Goal: Task Accomplishment & Management: Use online tool/utility

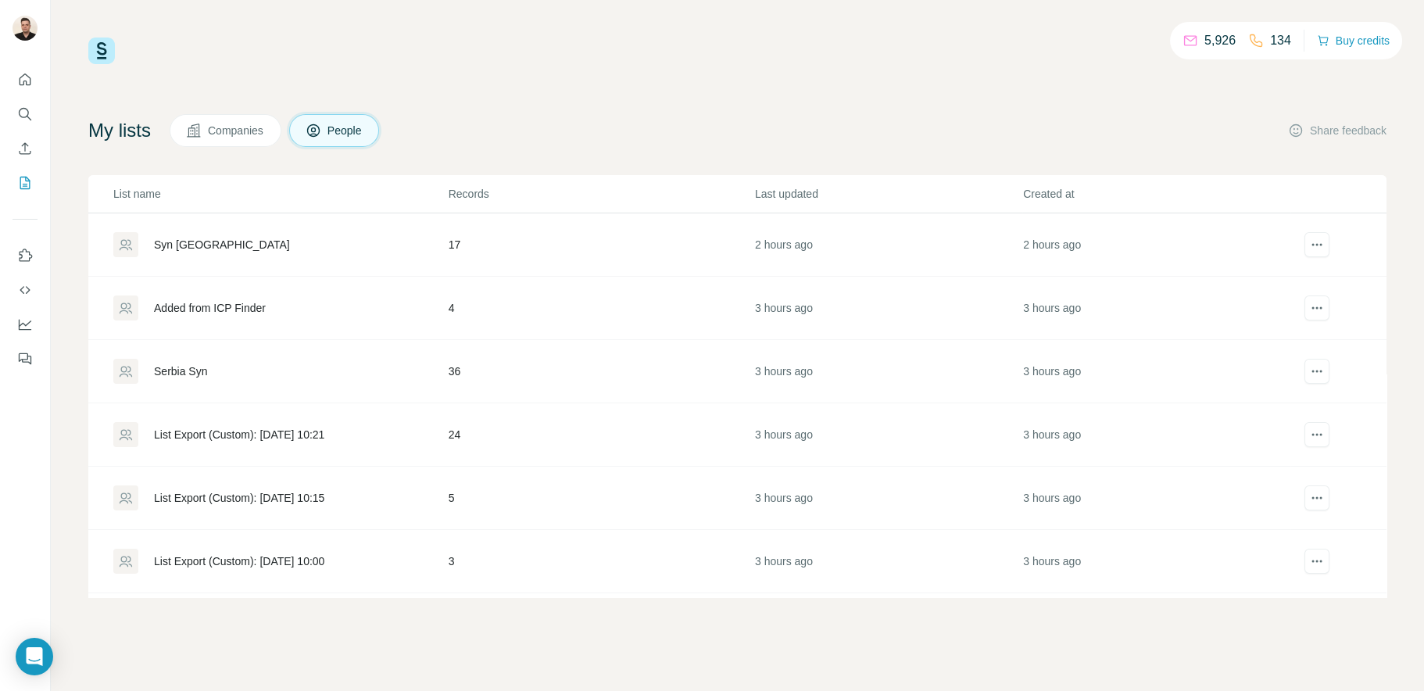
click at [187, 372] on div "Serbia Syn" at bounding box center [180, 371] width 53 height 16
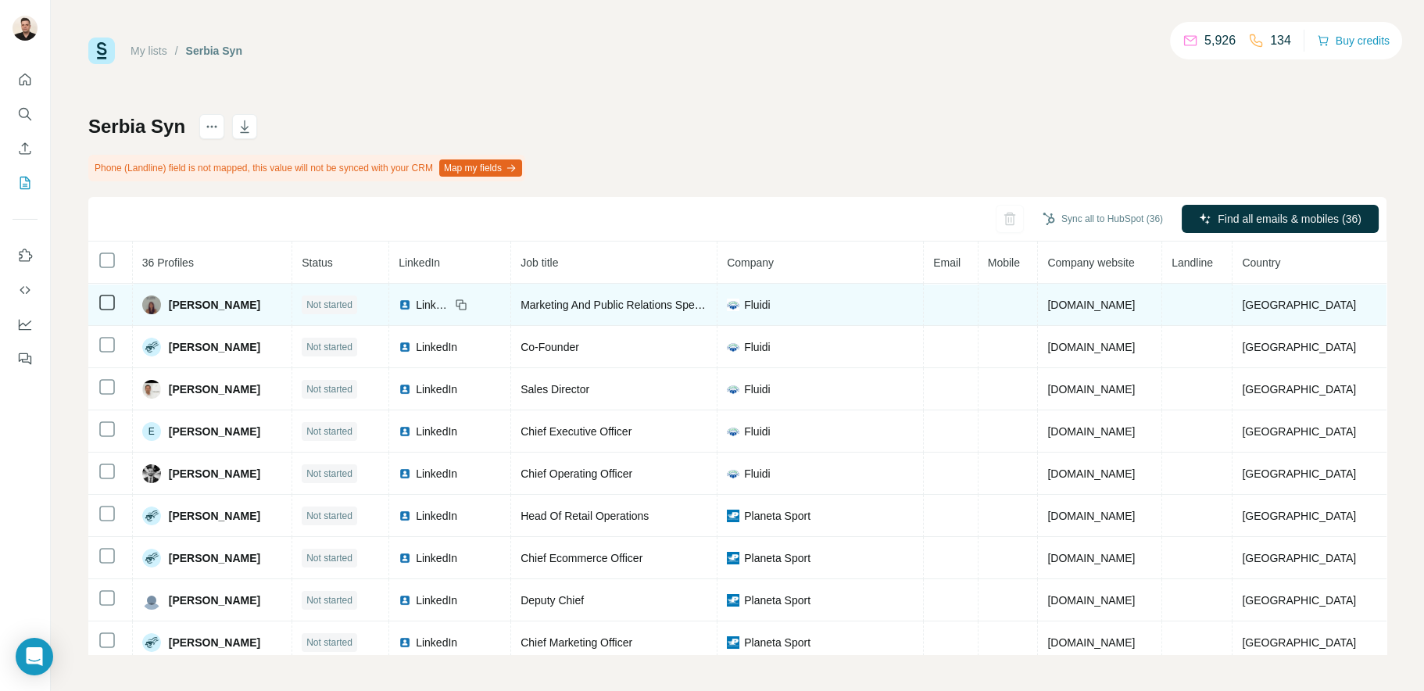
click at [450, 304] on span "LinkedIn" at bounding box center [433, 305] width 34 height 16
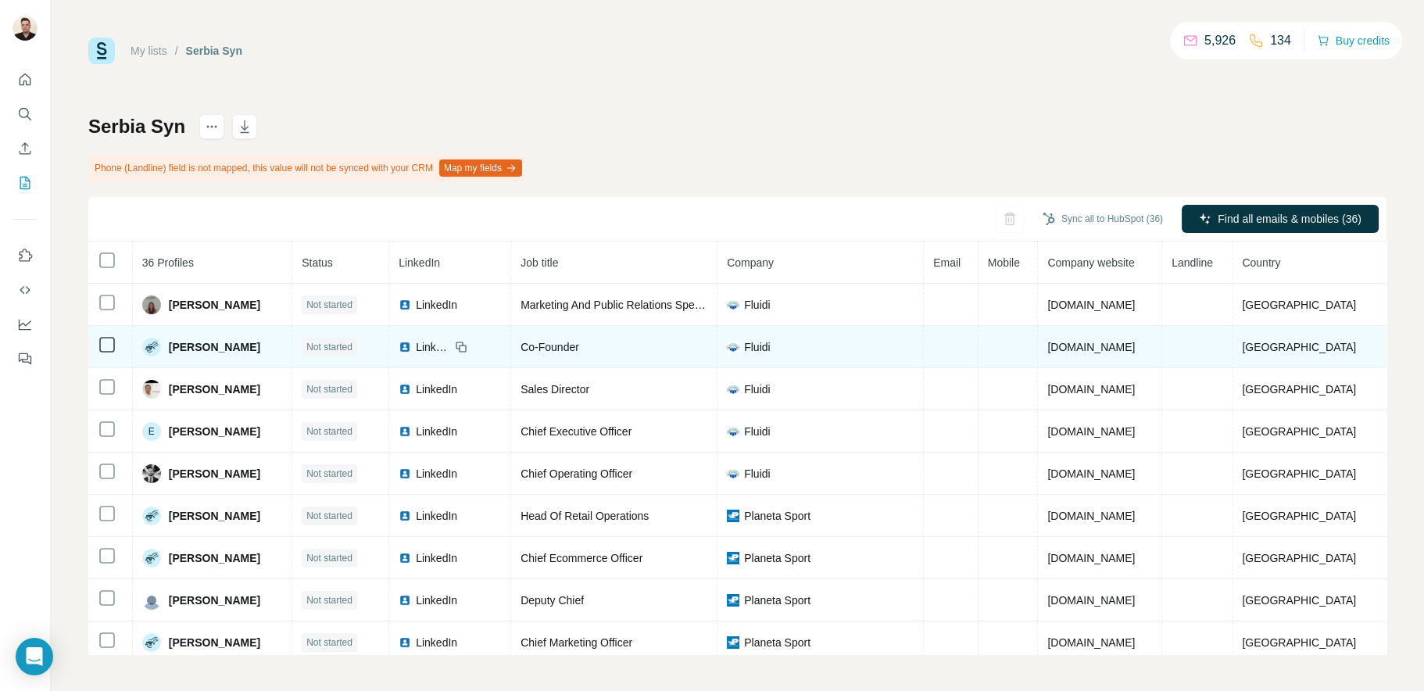
click at [447, 341] on span "LinkedIn" at bounding box center [433, 347] width 34 height 16
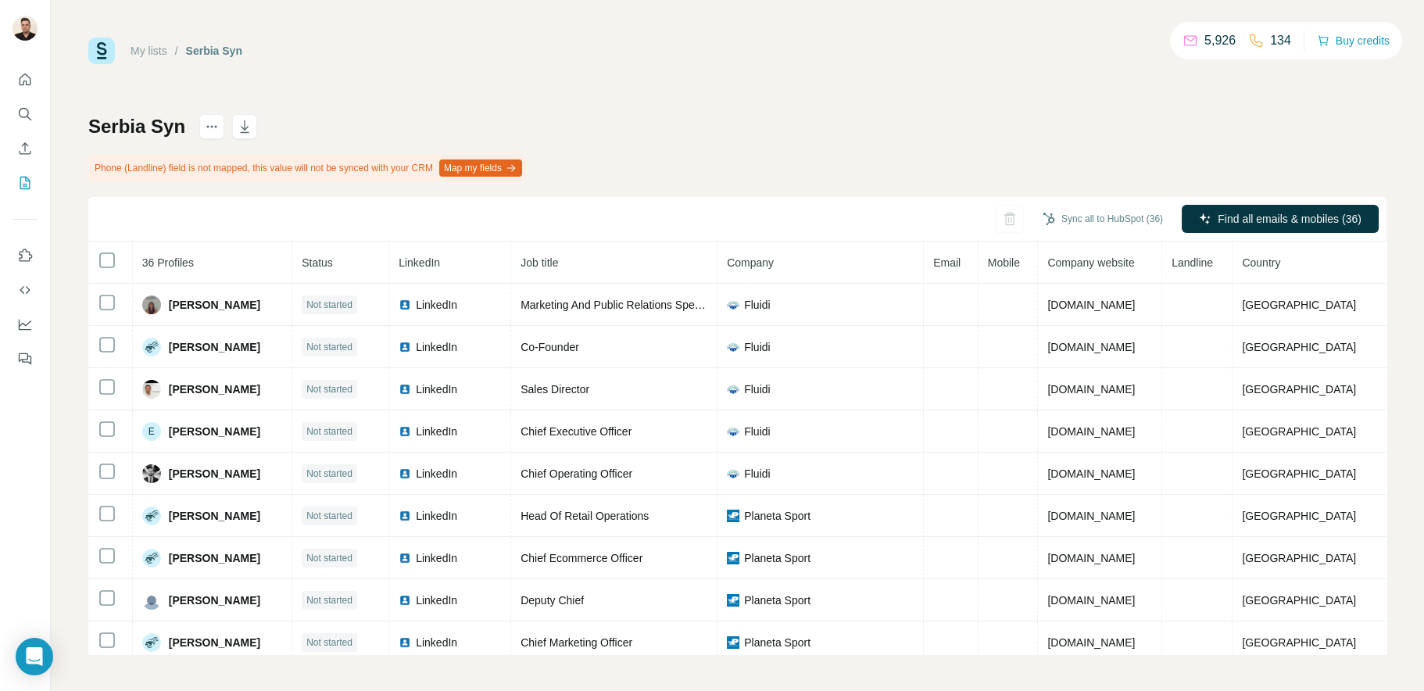
drag, startPoint x: 451, startPoint y: 387, endPoint x: 377, endPoint y: 123, distance: 273.6
click at [377, 123] on div "Serbia Syn Phone (Landline) field is not mapped, this value will not be synced …" at bounding box center [737, 384] width 1298 height 540
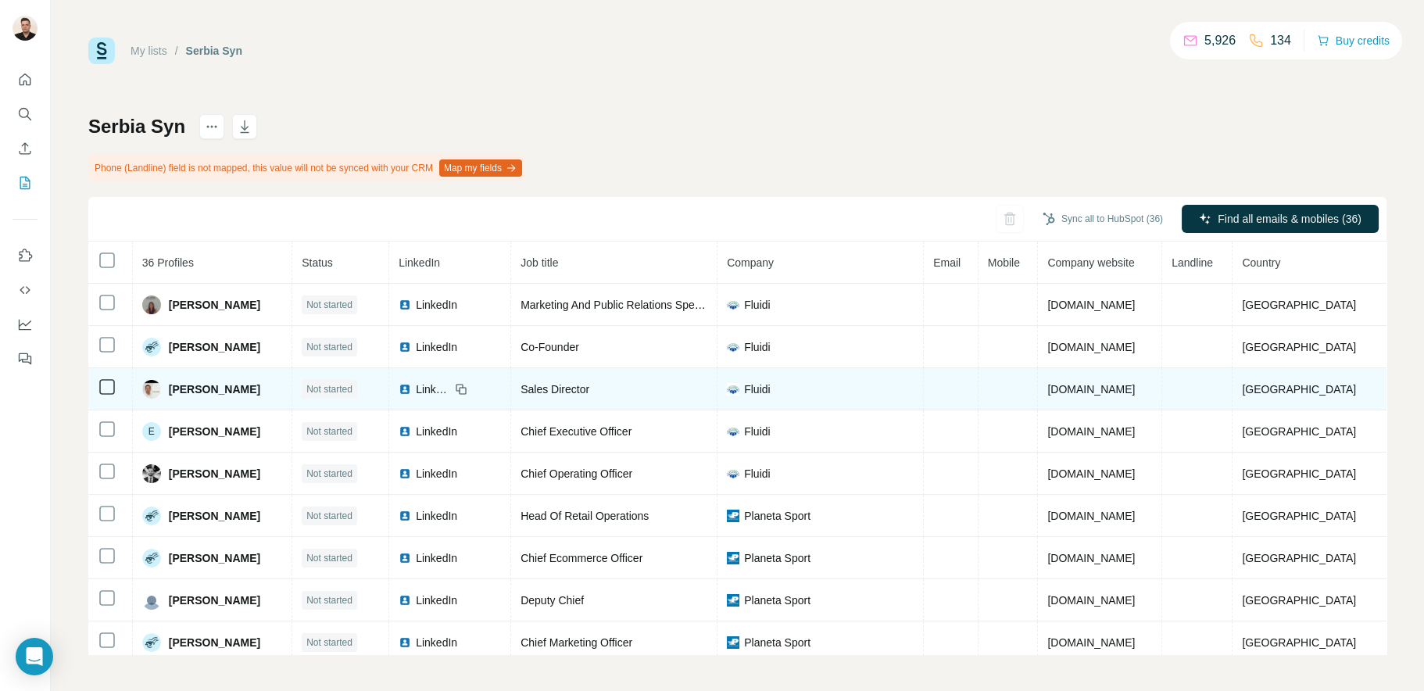
click at [450, 390] on span "LinkedIn" at bounding box center [433, 389] width 34 height 16
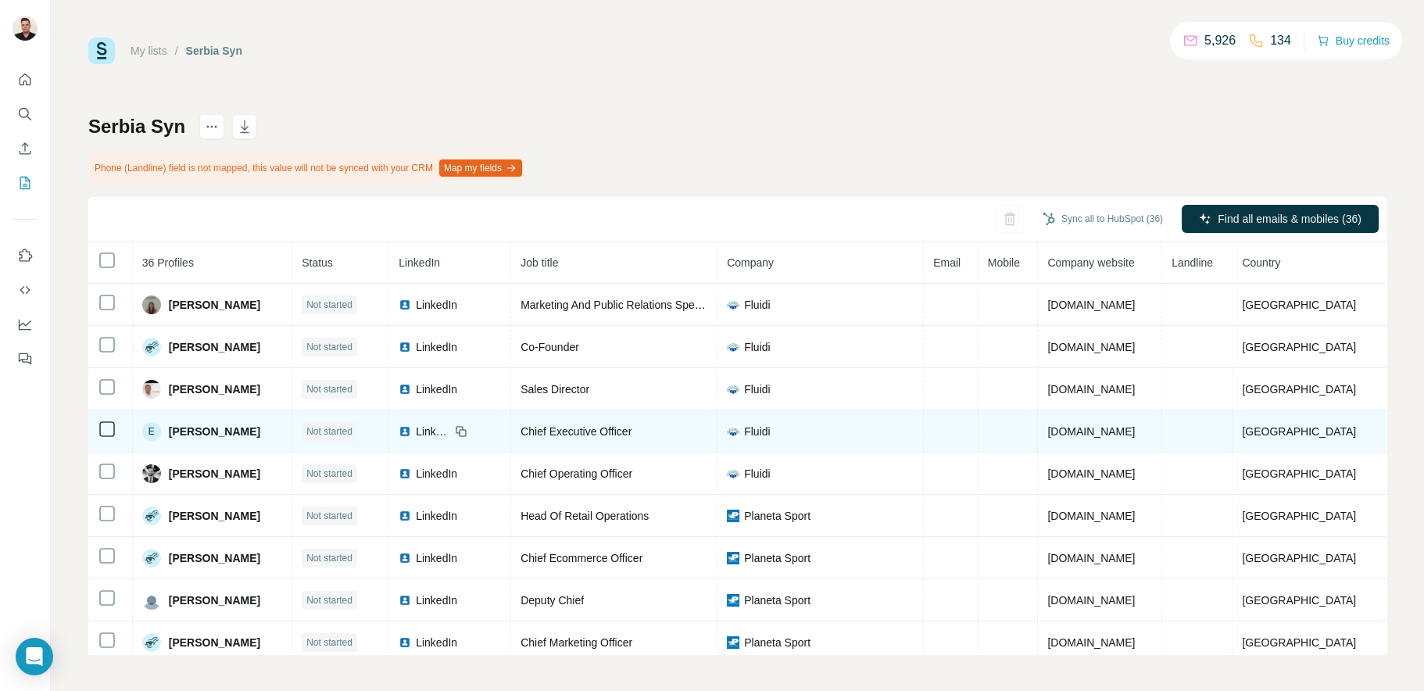
click at [450, 431] on span "LinkedIn" at bounding box center [433, 432] width 34 height 16
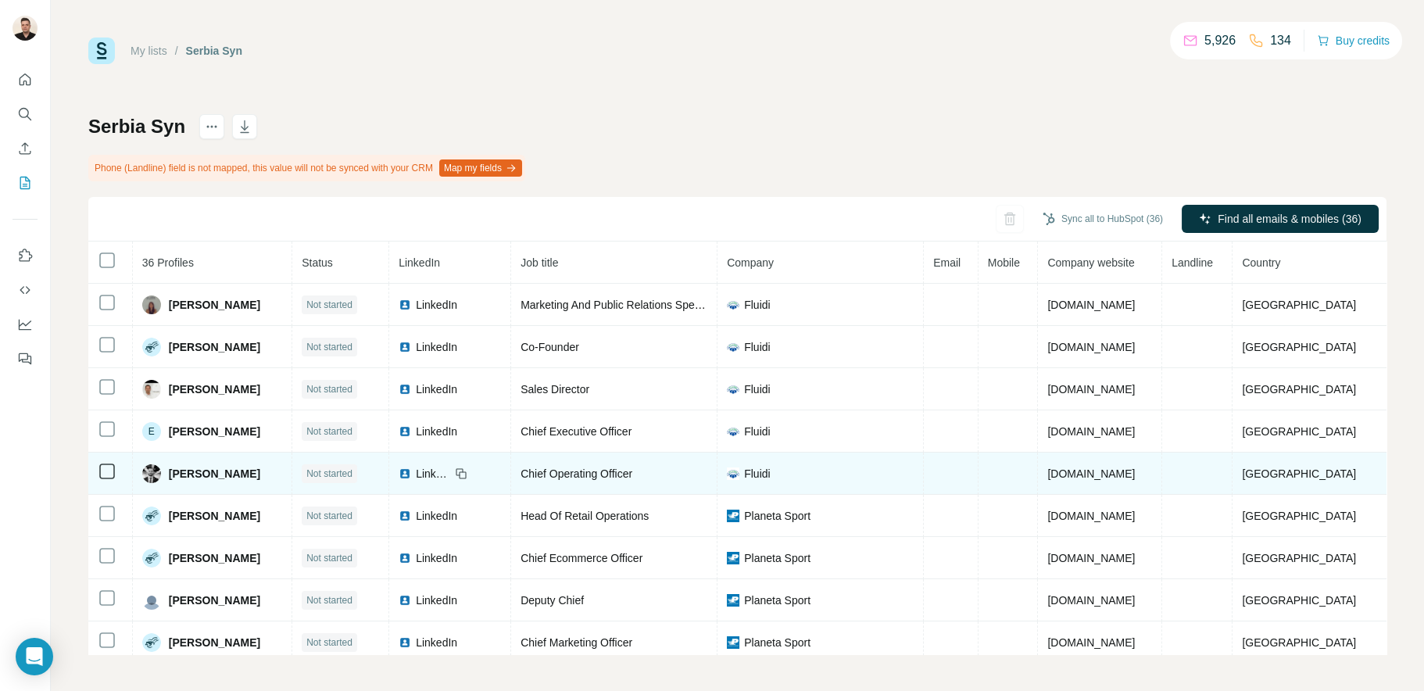
click at [450, 475] on span "LinkedIn" at bounding box center [433, 474] width 34 height 16
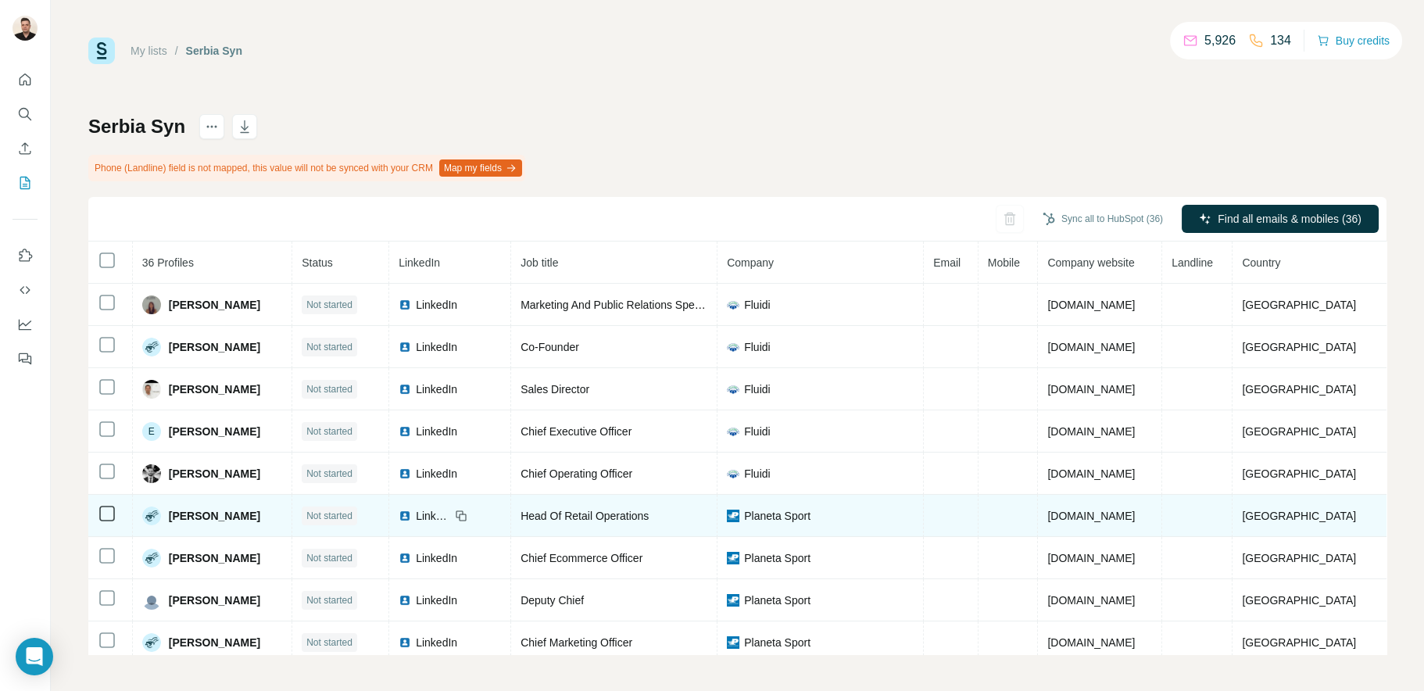
click at [450, 517] on span "LinkedIn" at bounding box center [433, 516] width 34 height 16
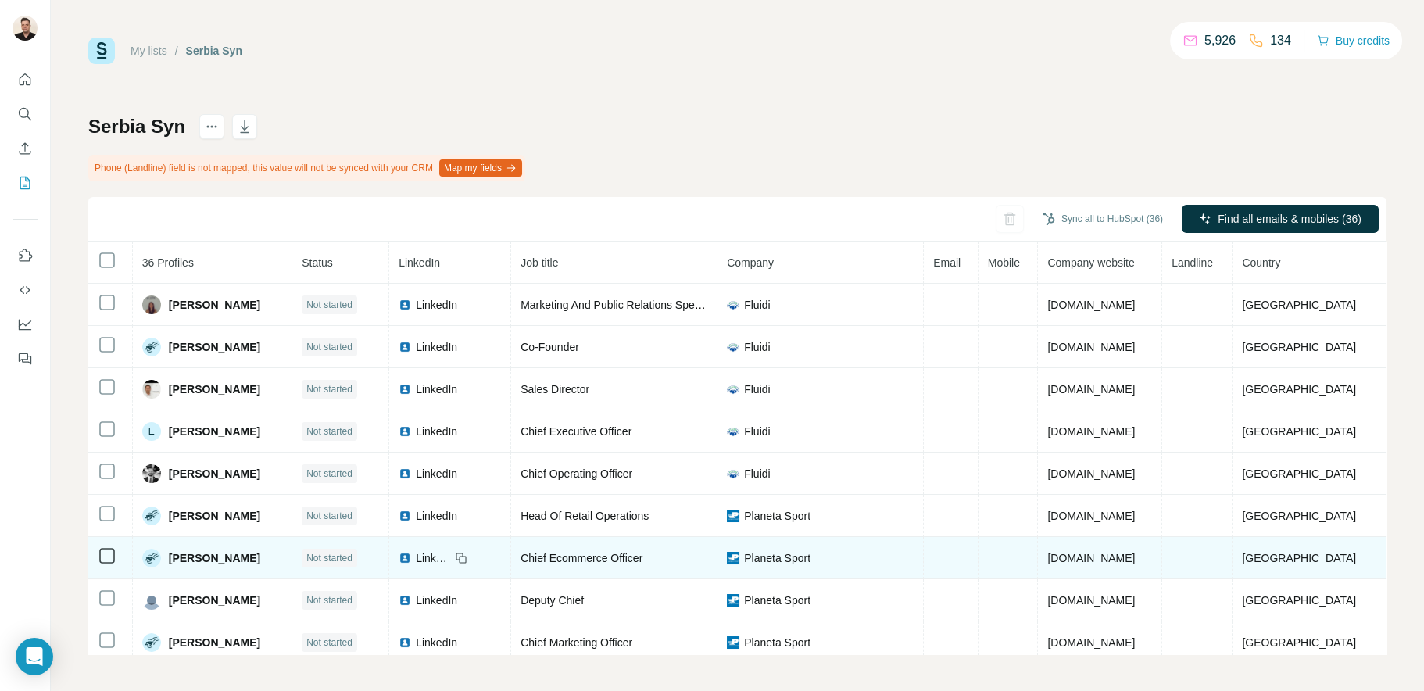
click at [450, 560] on span "LinkedIn" at bounding box center [433, 558] width 34 height 16
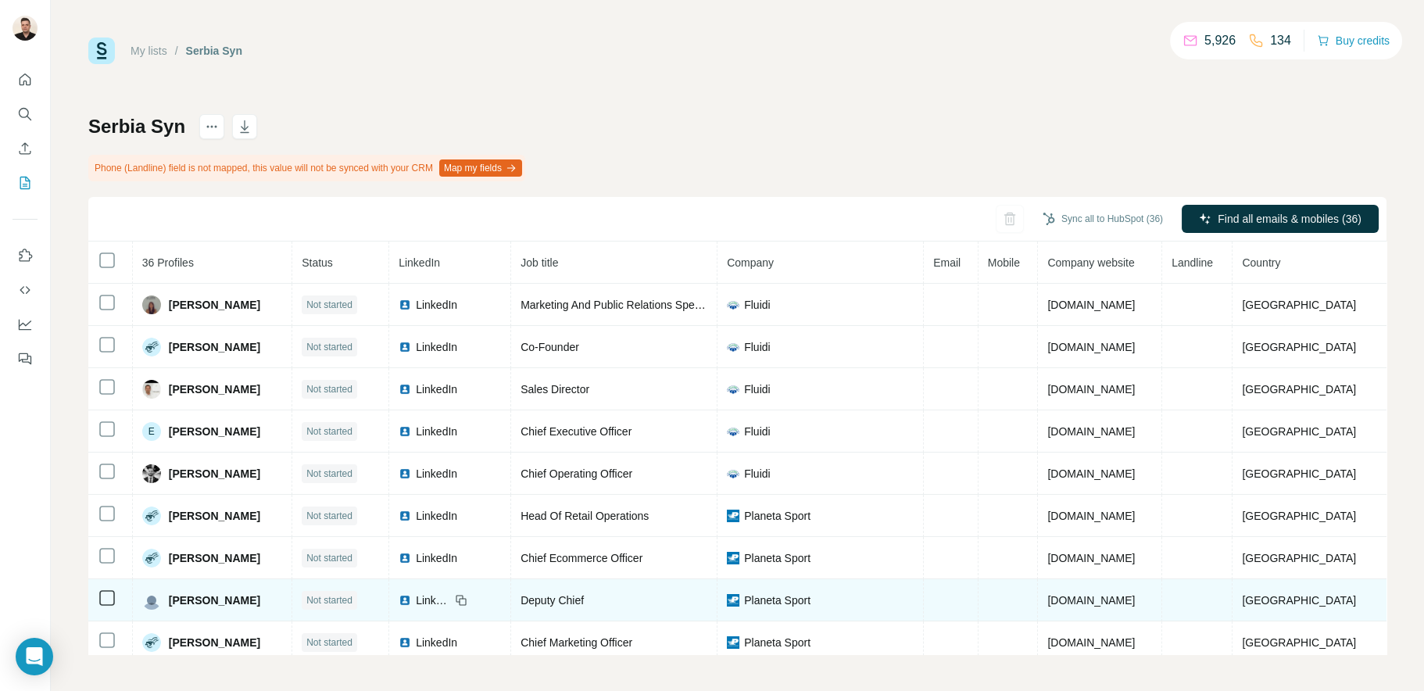
click at [450, 603] on span "LinkedIn" at bounding box center [433, 600] width 34 height 16
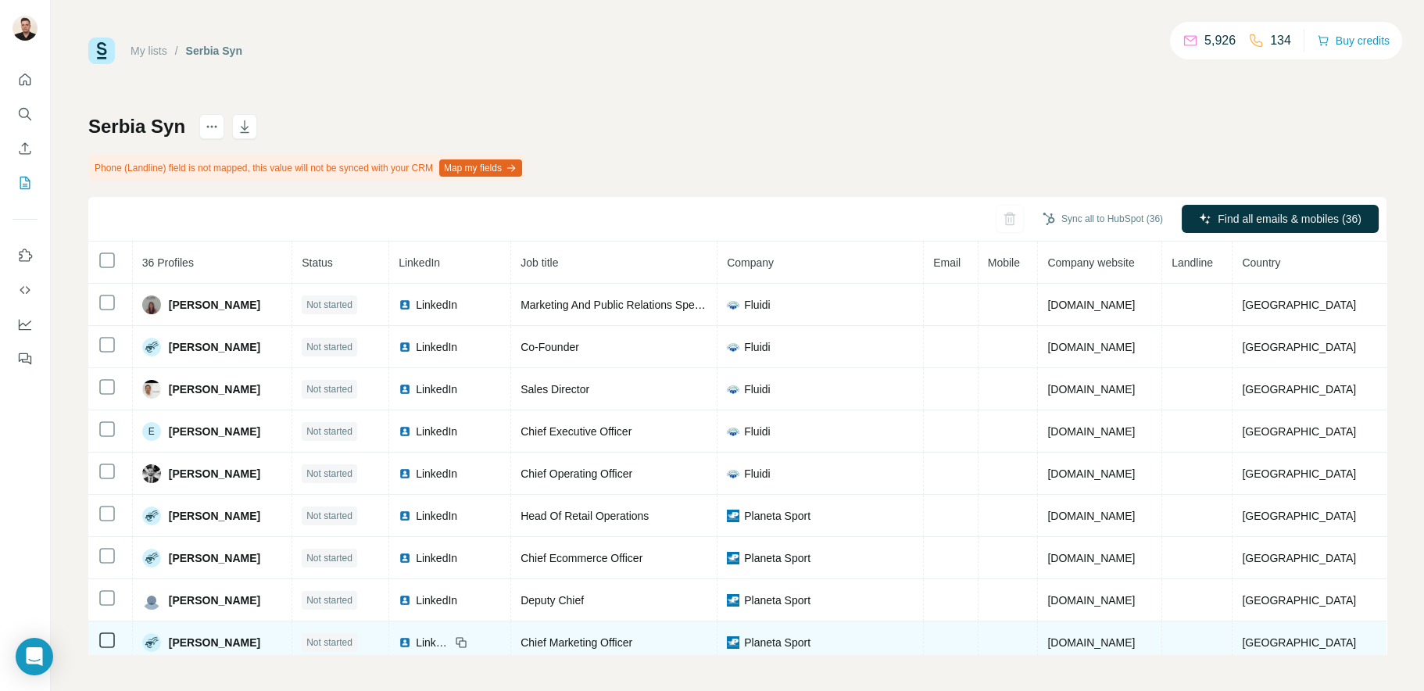
click at [450, 641] on span "LinkedIn" at bounding box center [433, 643] width 34 height 16
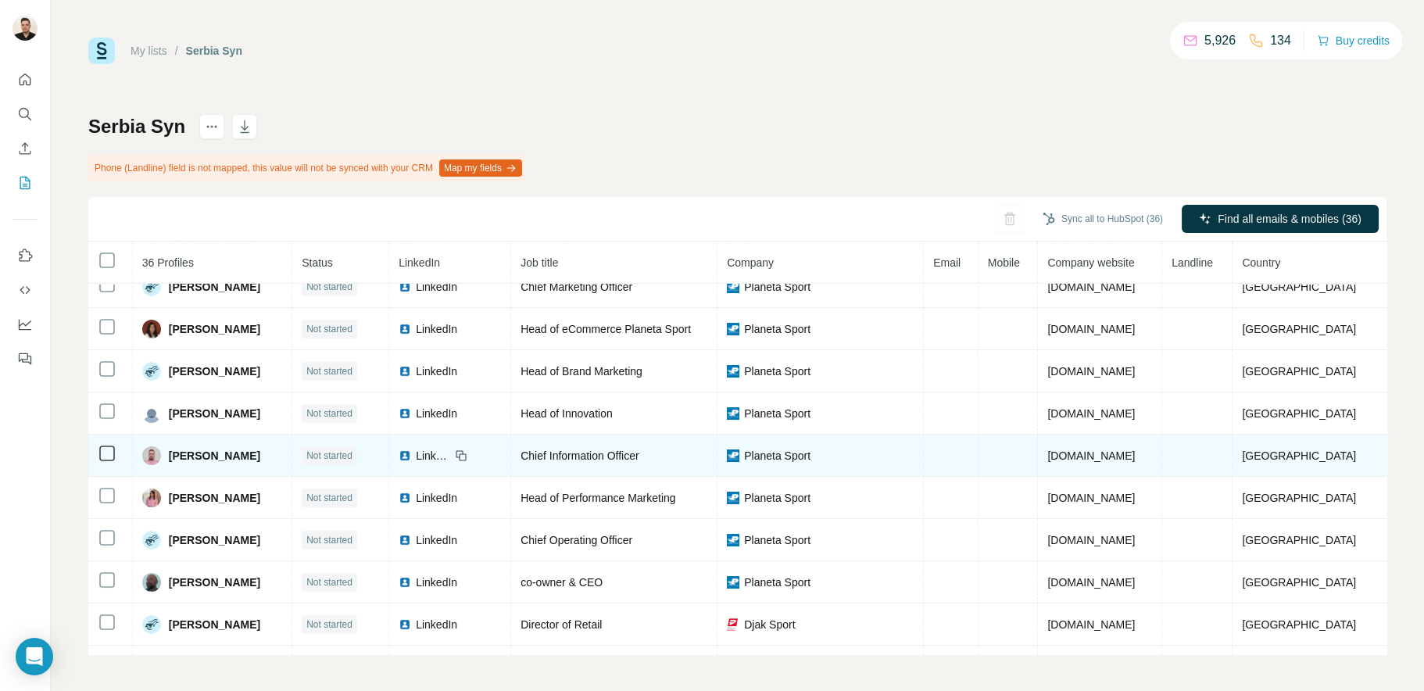
scroll to position [391, 0]
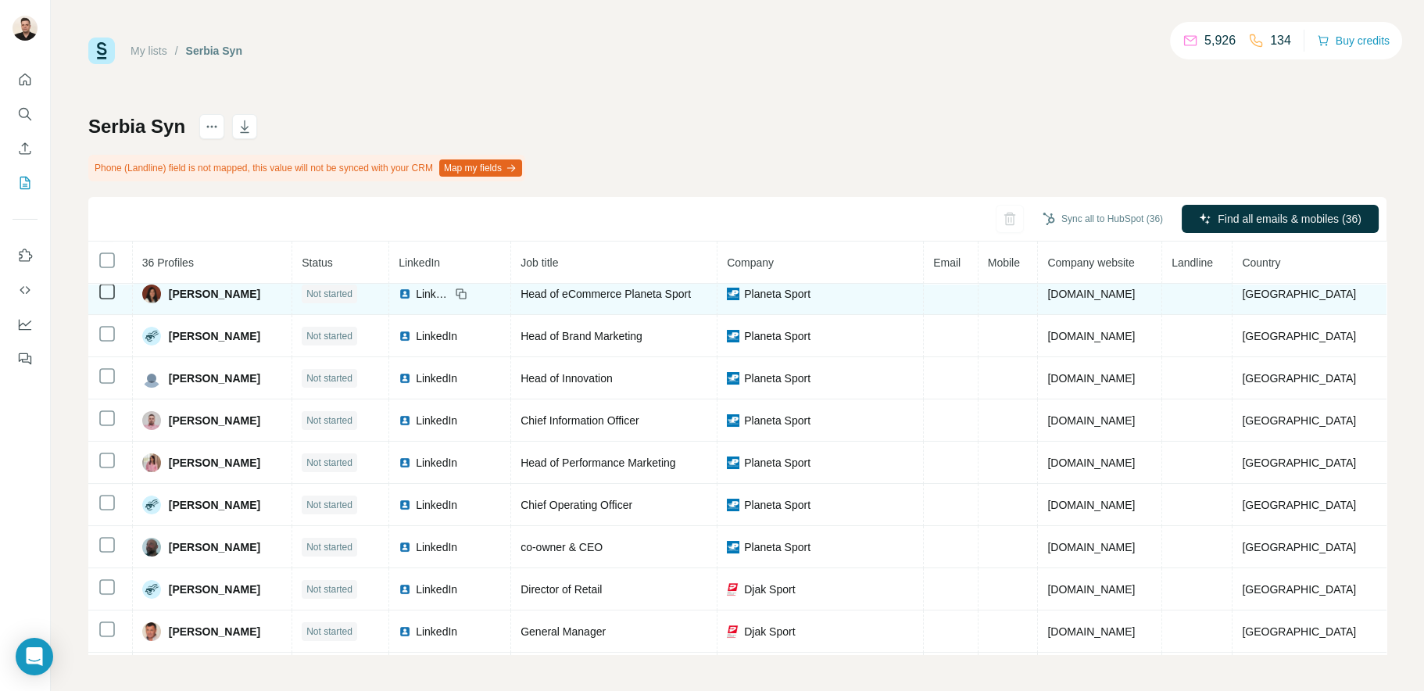
click at [444, 295] on span "LinkedIn" at bounding box center [433, 294] width 34 height 16
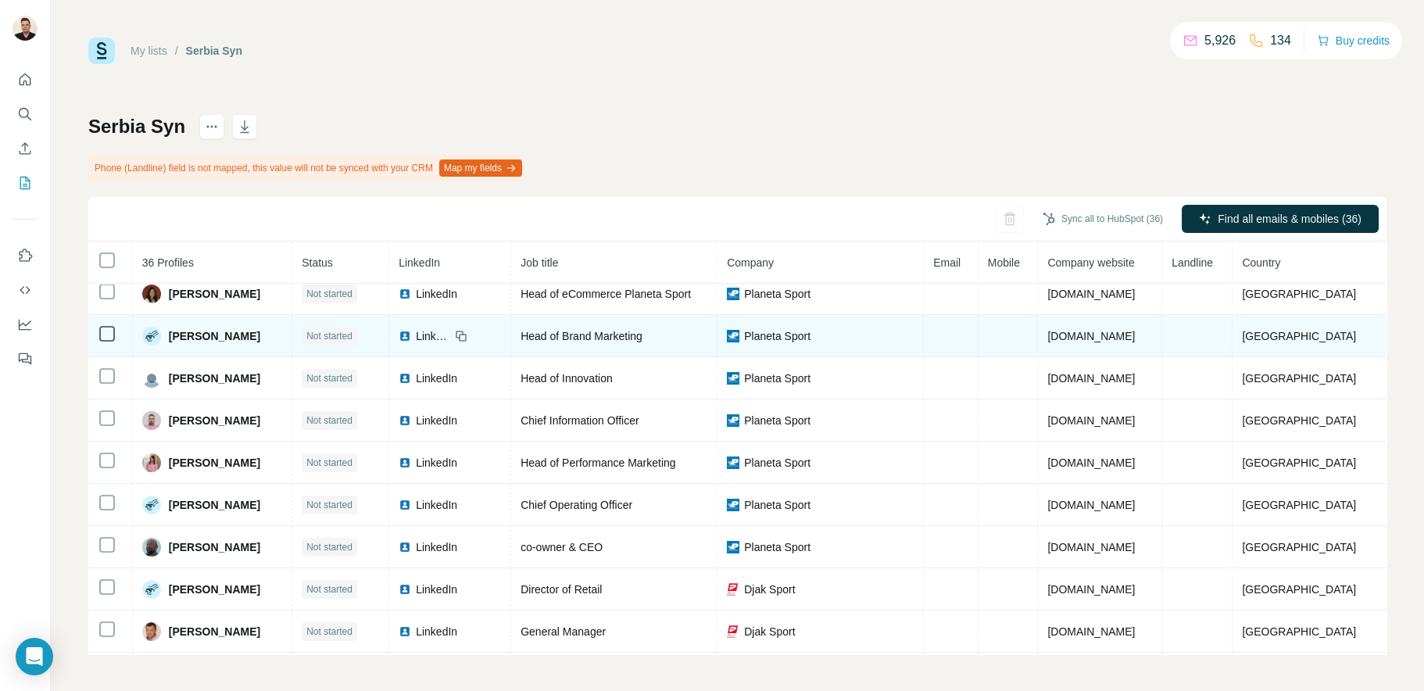
click at [450, 340] on span "LinkedIn" at bounding box center [433, 336] width 34 height 16
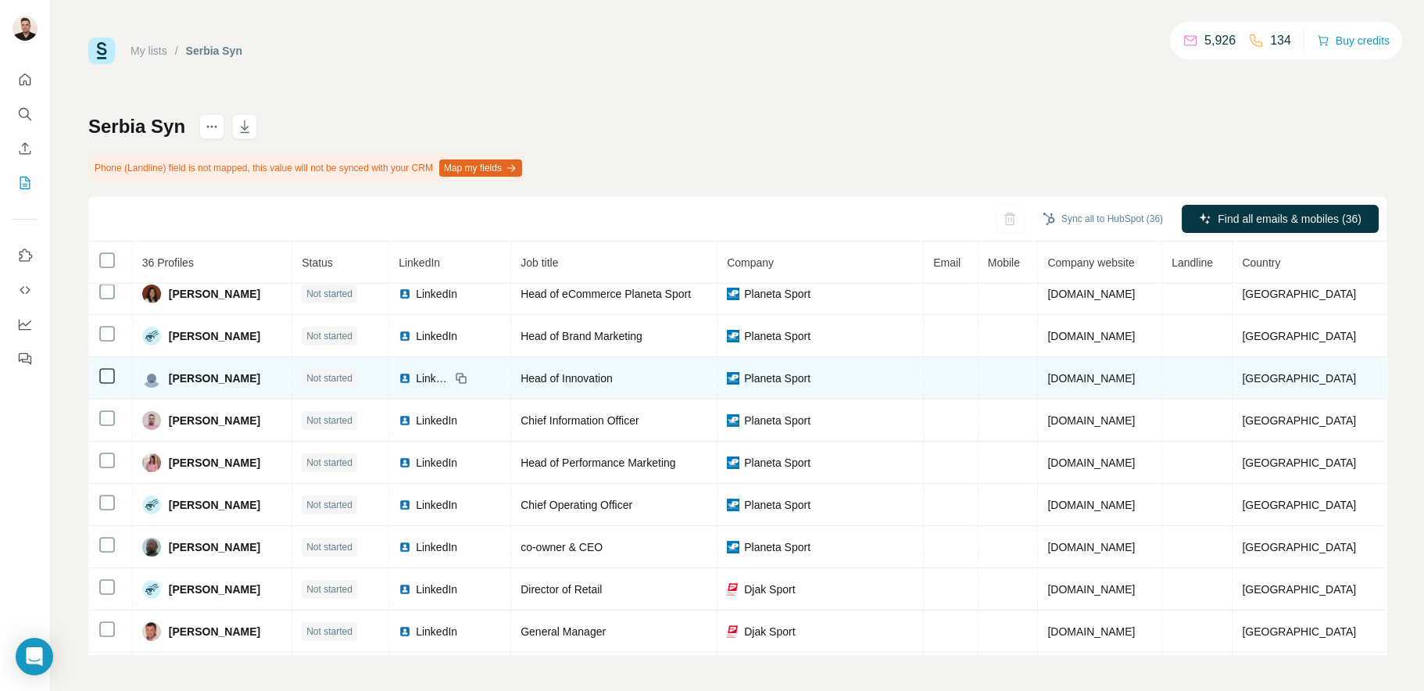
click at [450, 377] on span "LinkedIn" at bounding box center [433, 378] width 34 height 16
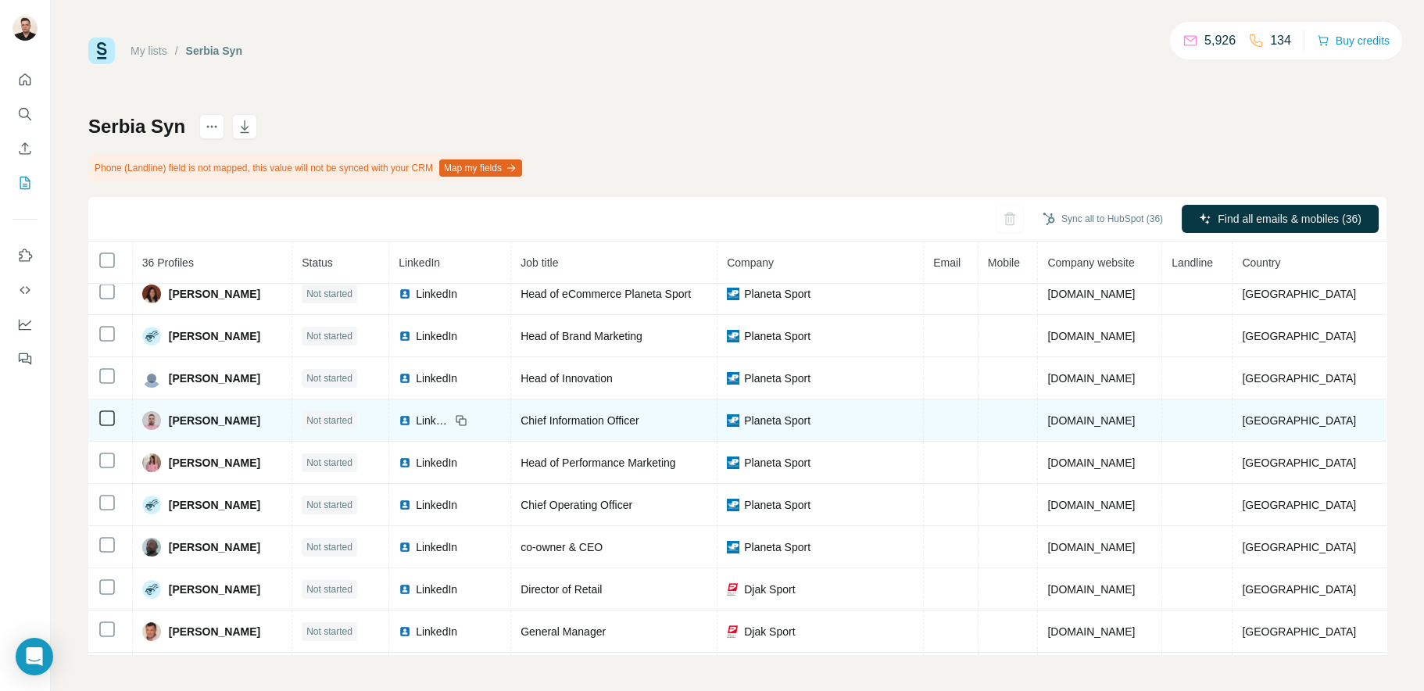
click at [450, 425] on span "LinkedIn" at bounding box center [433, 421] width 34 height 16
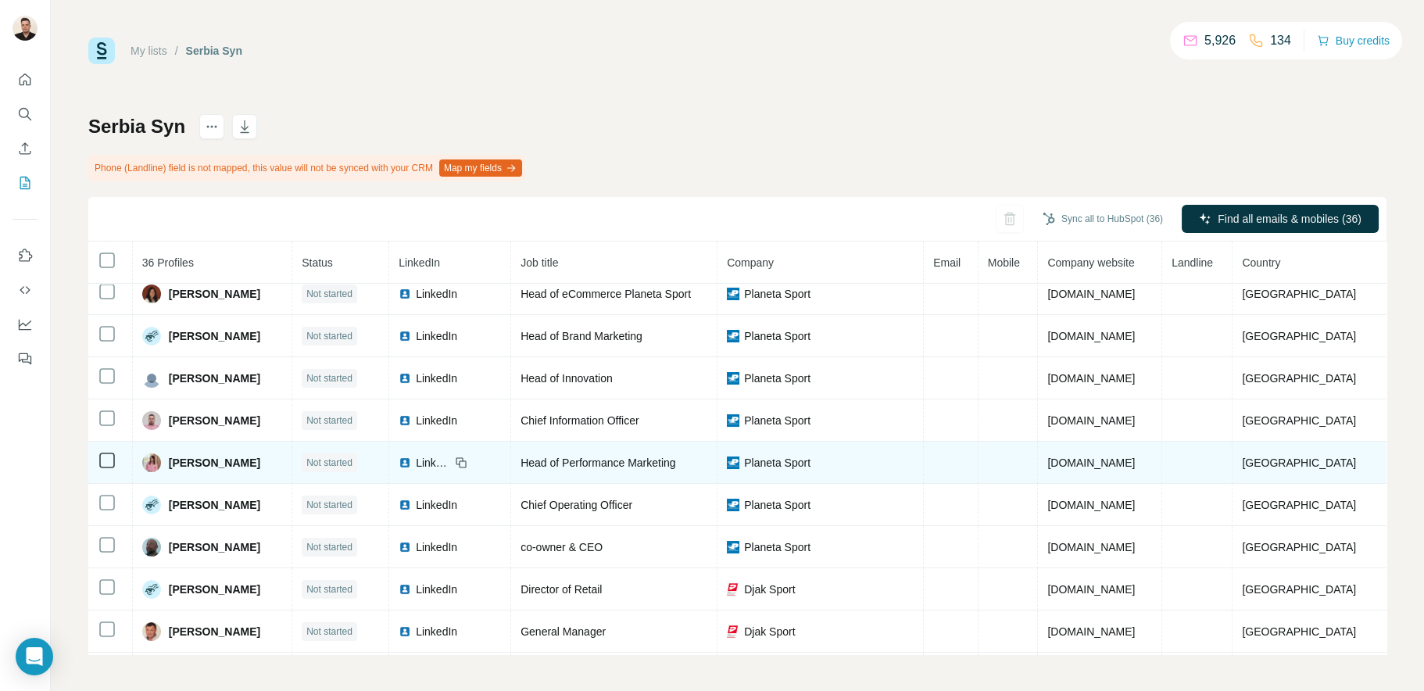
click at [450, 469] on span "LinkedIn" at bounding box center [433, 463] width 34 height 16
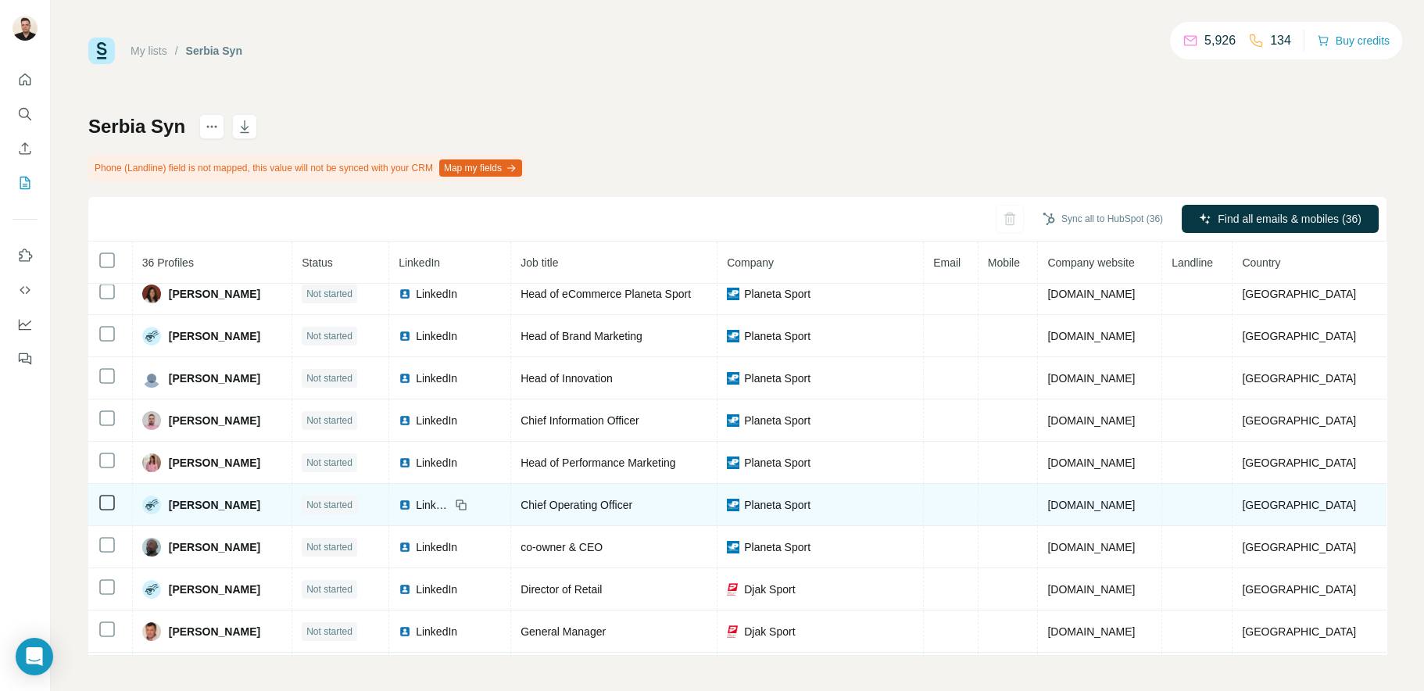
click at [450, 507] on span "LinkedIn" at bounding box center [433, 505] width 34 height 16
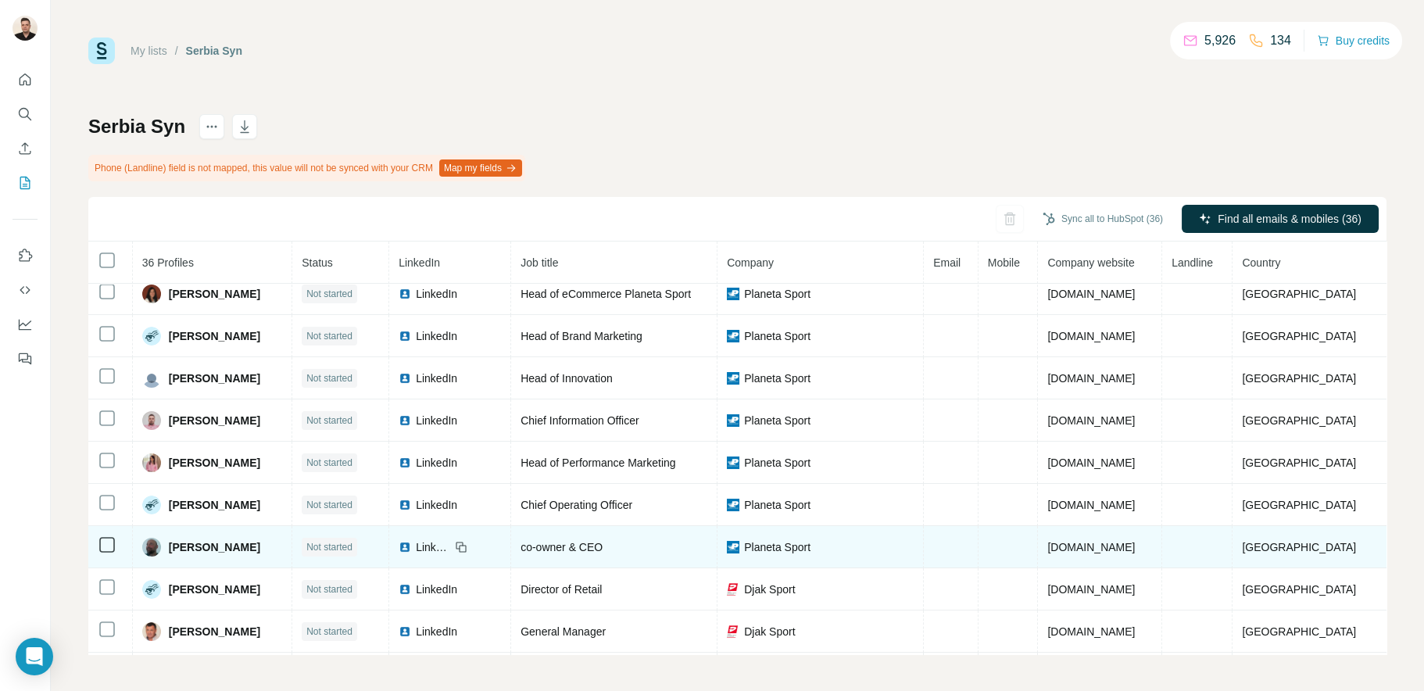
click at [450, 551] on span "LinkedIn" at bounding box center [433, 547] width 34 height 16
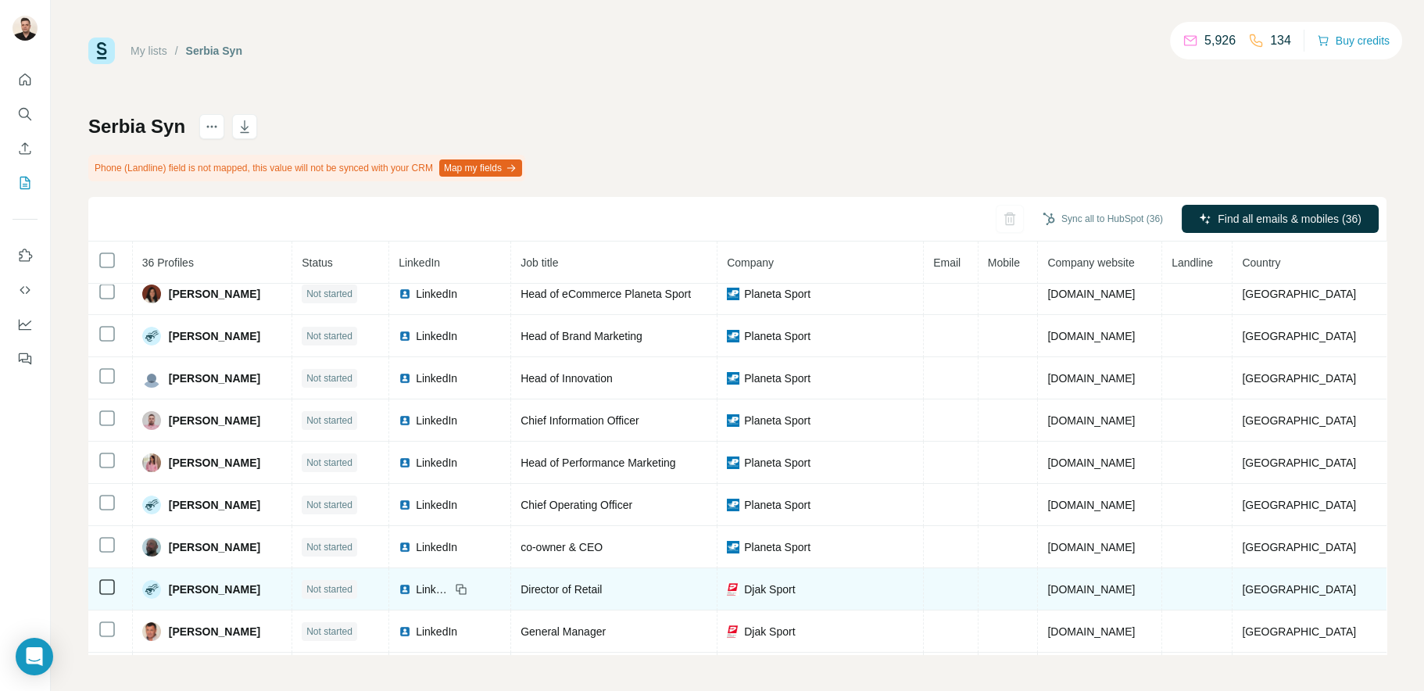
click at [450, 593] on span "LinkedIn" at bounding box center [433, 589] width 34 height 16
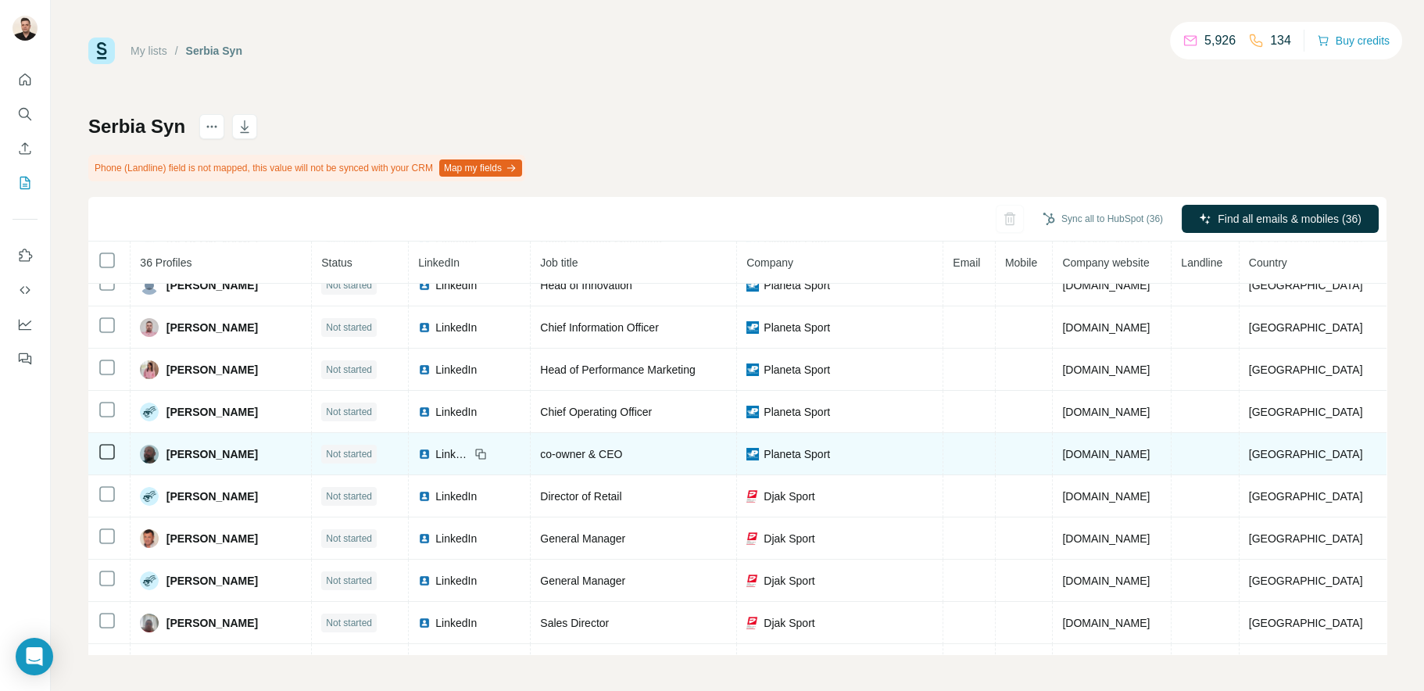
scroll to position [0, 0]
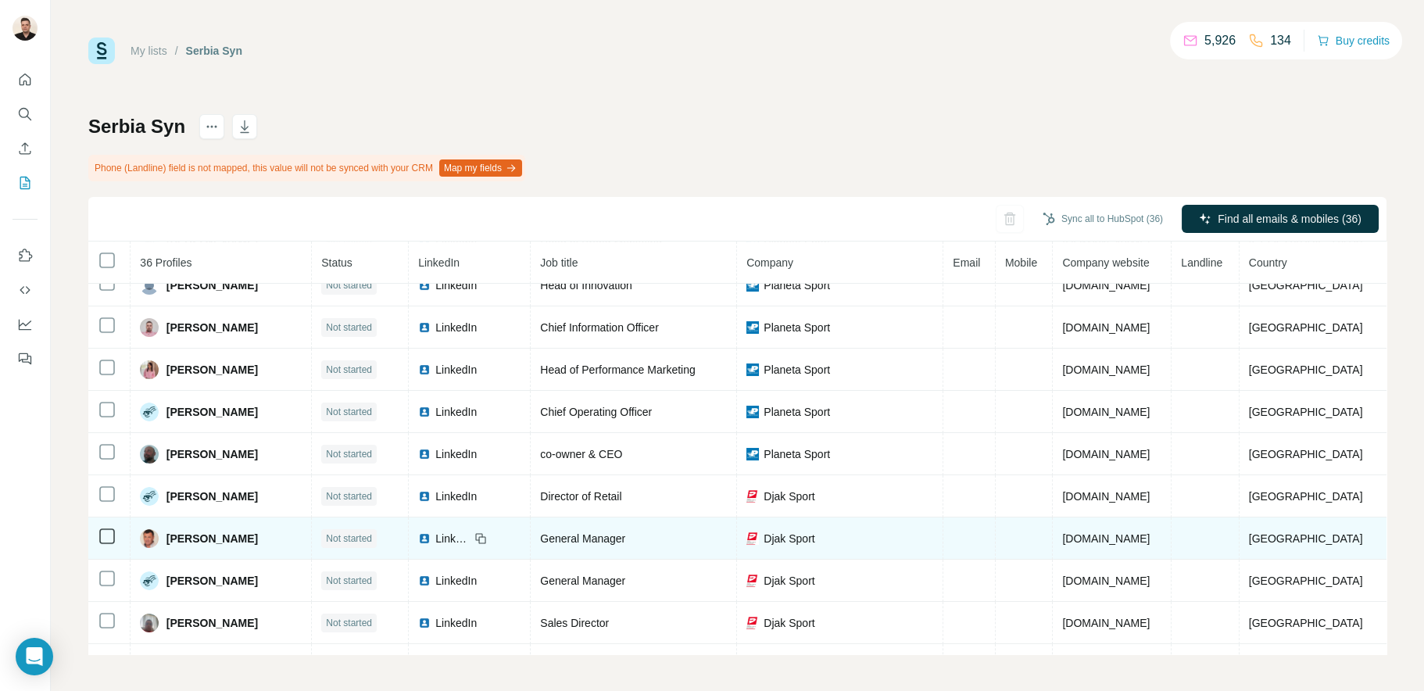
click at [455, 545] on span "LinkedIn" at bounding box center [452, 539] width 34 height 16
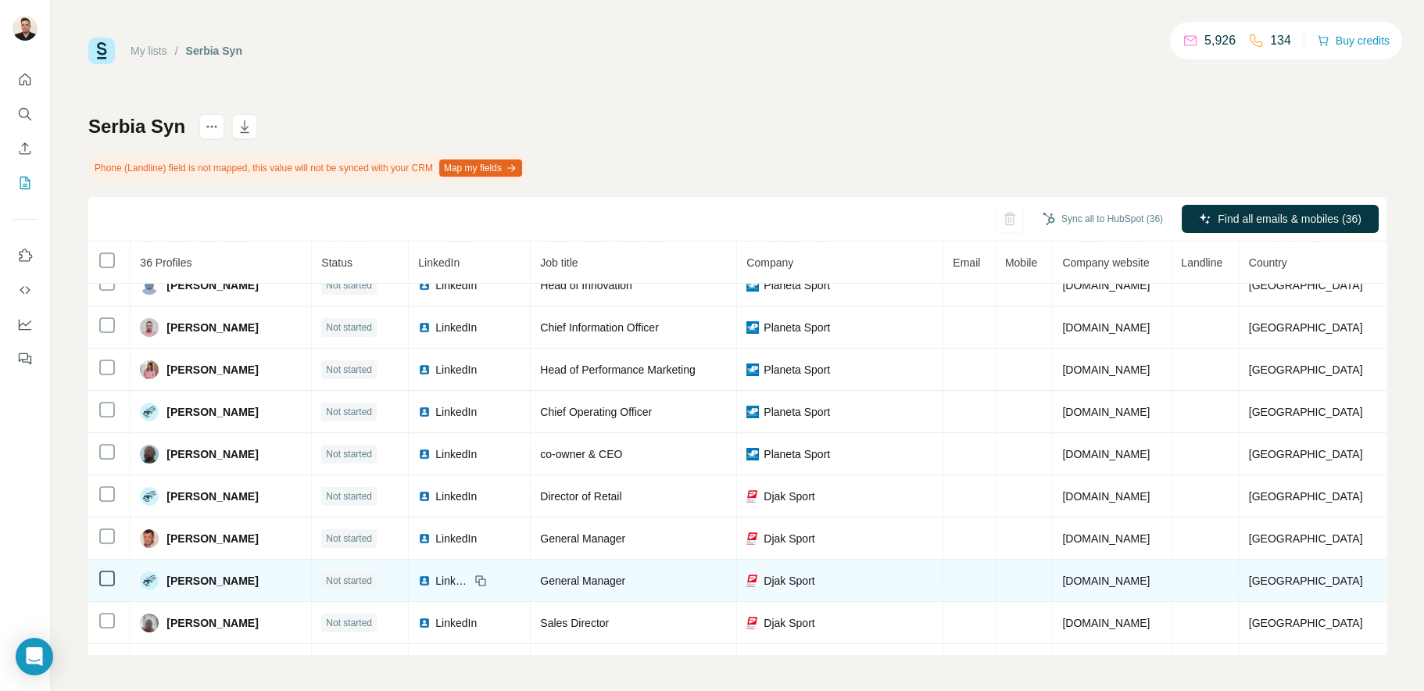
click at [450, 588] on span "LinkedIn" at bounding box center [452, 581] width 34 height 16
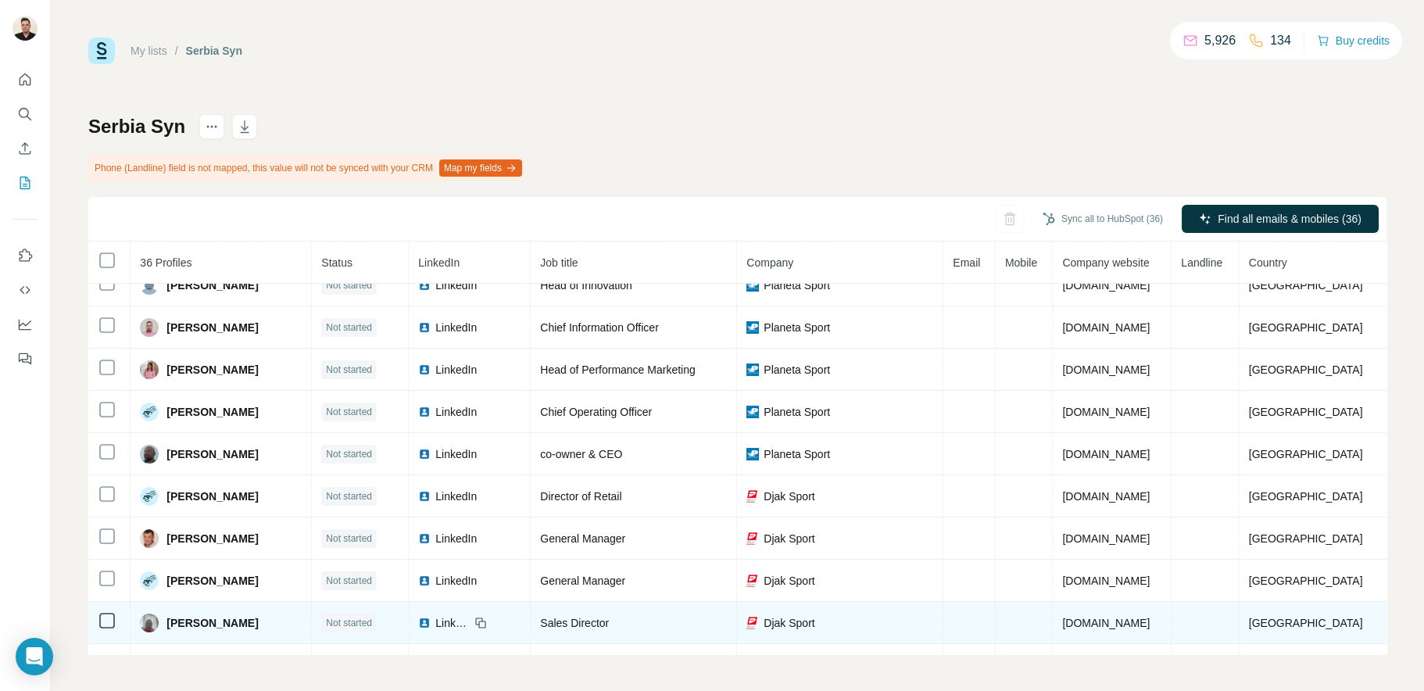
click at [452, 628] on span "LinkedIn" at bounding box center [452, 623] width 34 height 16
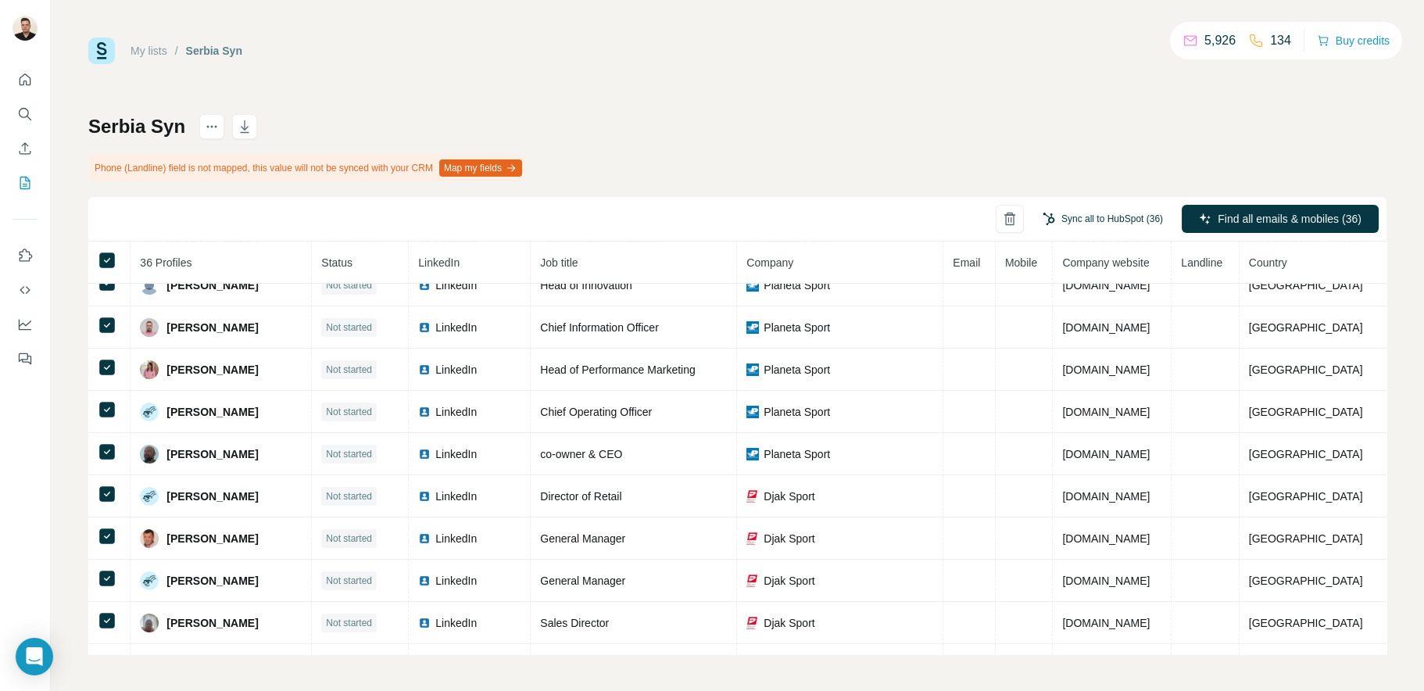
click at [1058, 215] on button "Sync all to HubSpot (36)" at bounding box center [1102, 218] width 142 height 23
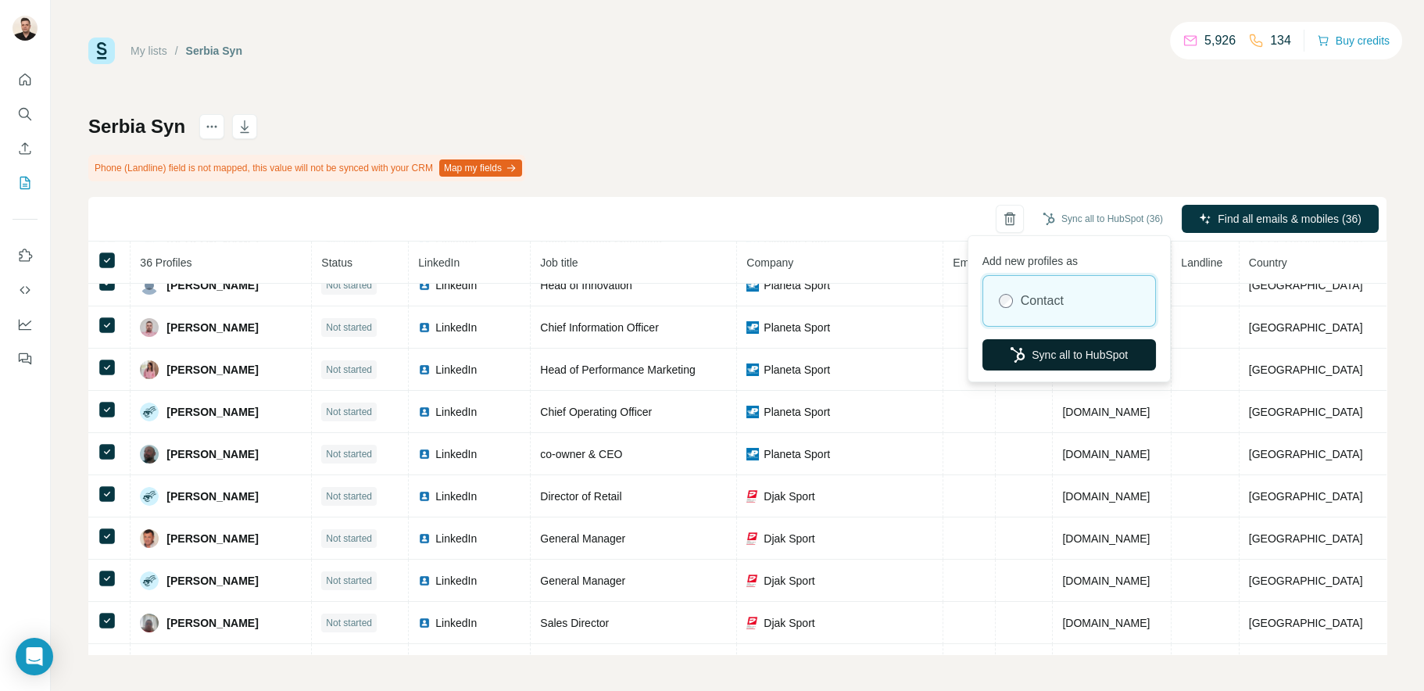
click at [1043, 356] on button "Sync all to HubSpot" at bounding box center [1068, 354] width 173 height 31
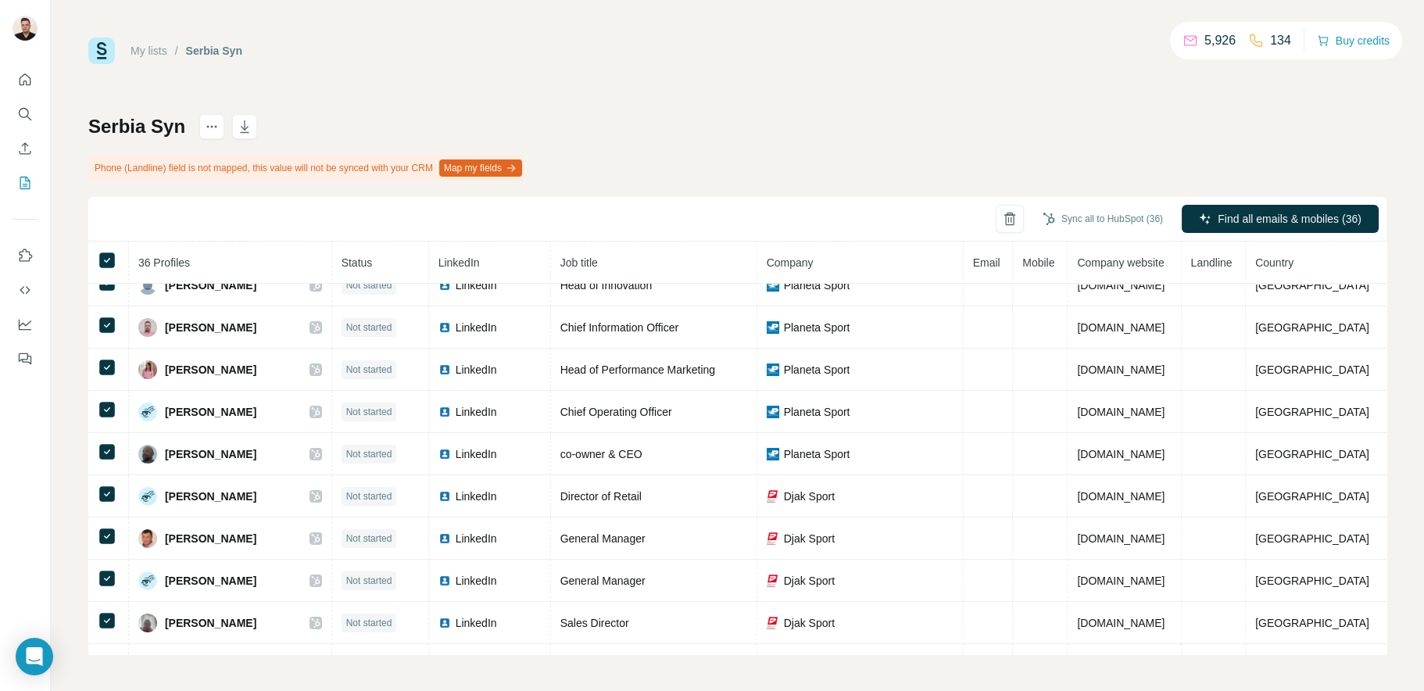
click at [143, 53] on link "My lists" at bounding box center [148, 51] width 37 height 13
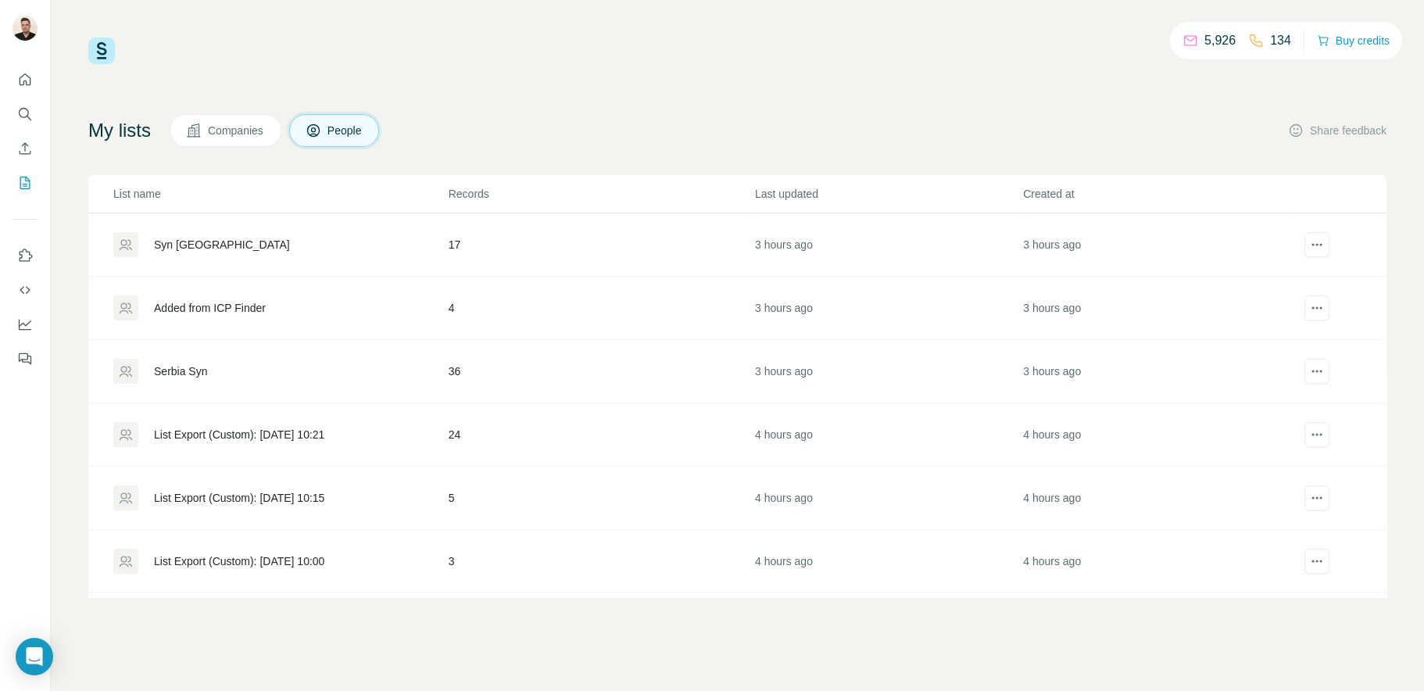
click at [245, 306] on div "Added from ICP Finder" at bounding box center [210, 308] width 112 height 16
